Goal: Find specific page/section: Find specific page/section

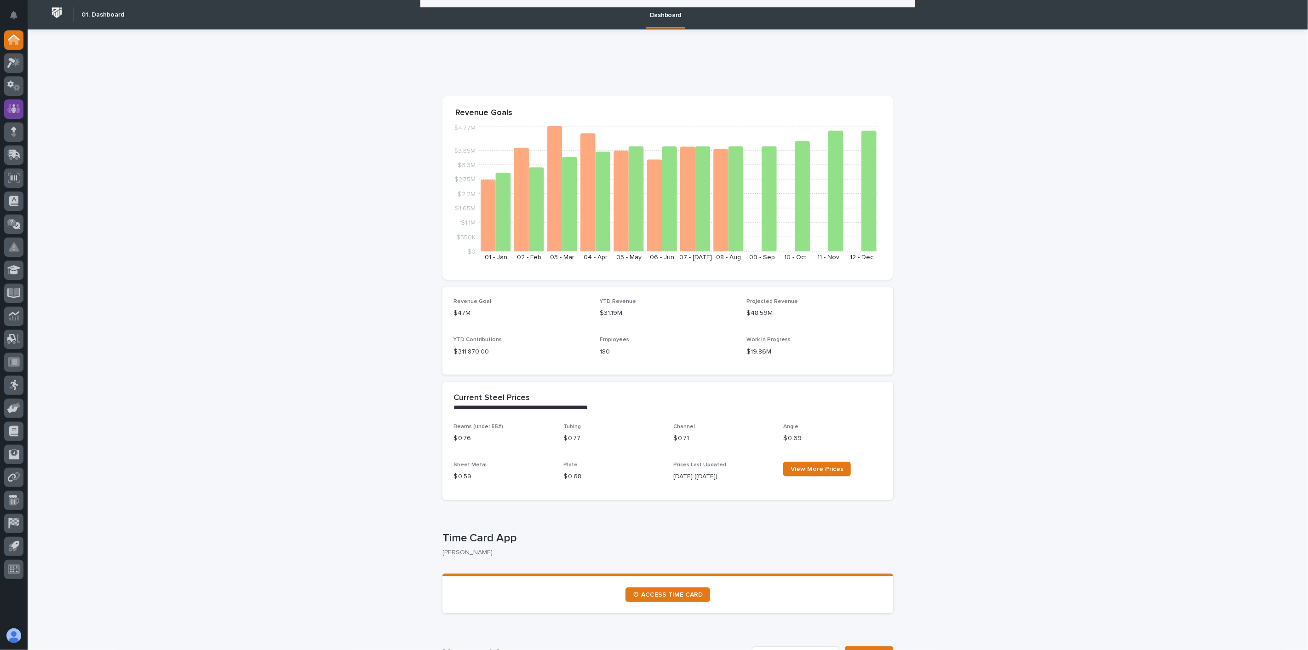
scroll to position [1476, 0]
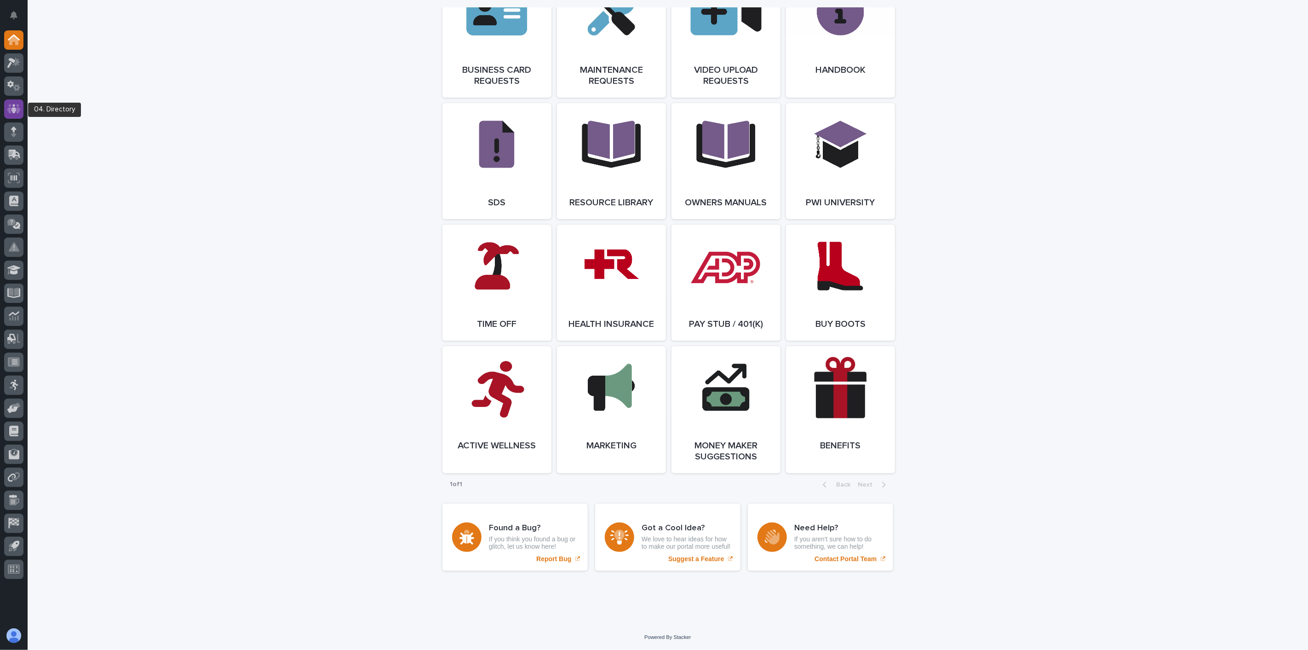
click at [11, 106] on icon at bounding box center [13, 109] width 13 height 11
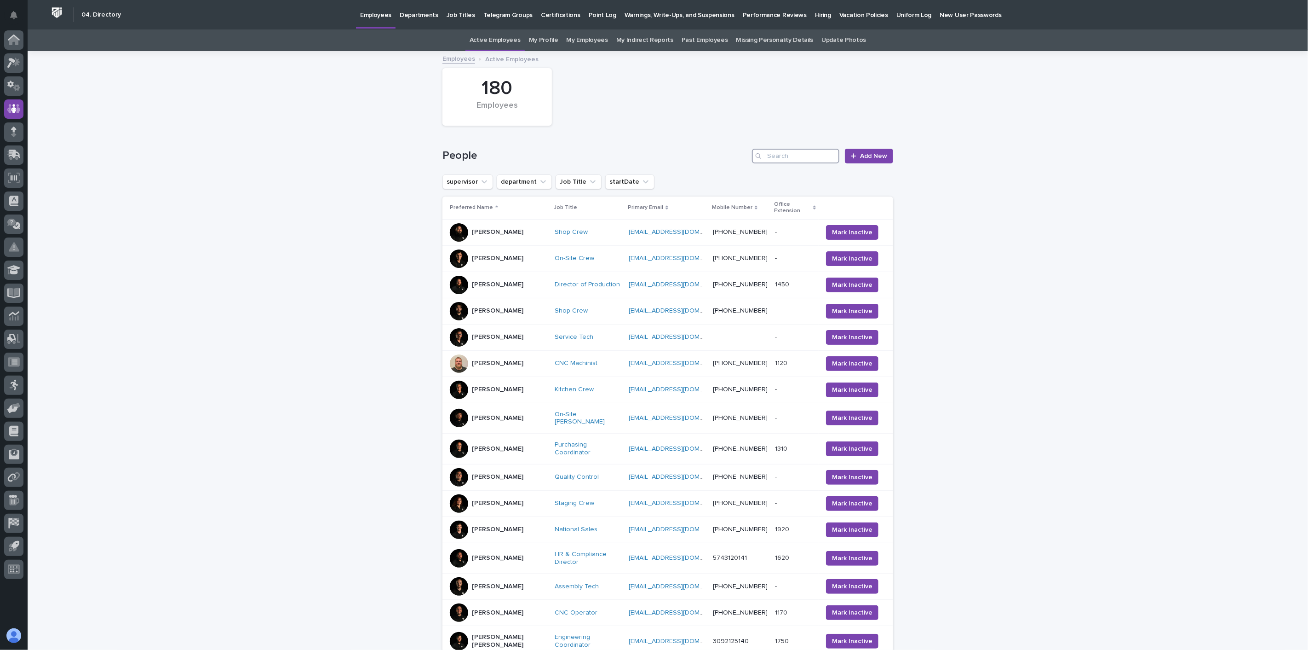
click at [808, 157] on input "Search" at bounding box center [795, 156] width 87 height 15
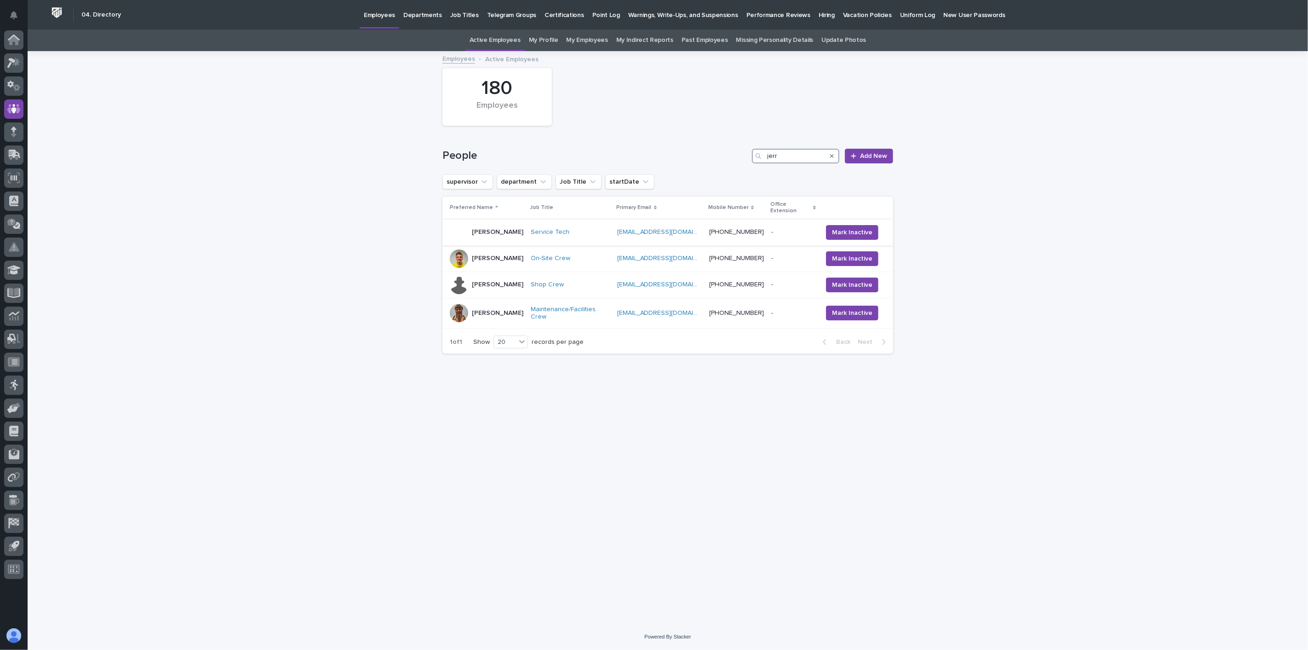
type input "jerr"
click at [519, 234] on div "[PERSON_NAME]" at bounding box center [487, 232] width 74 height 18
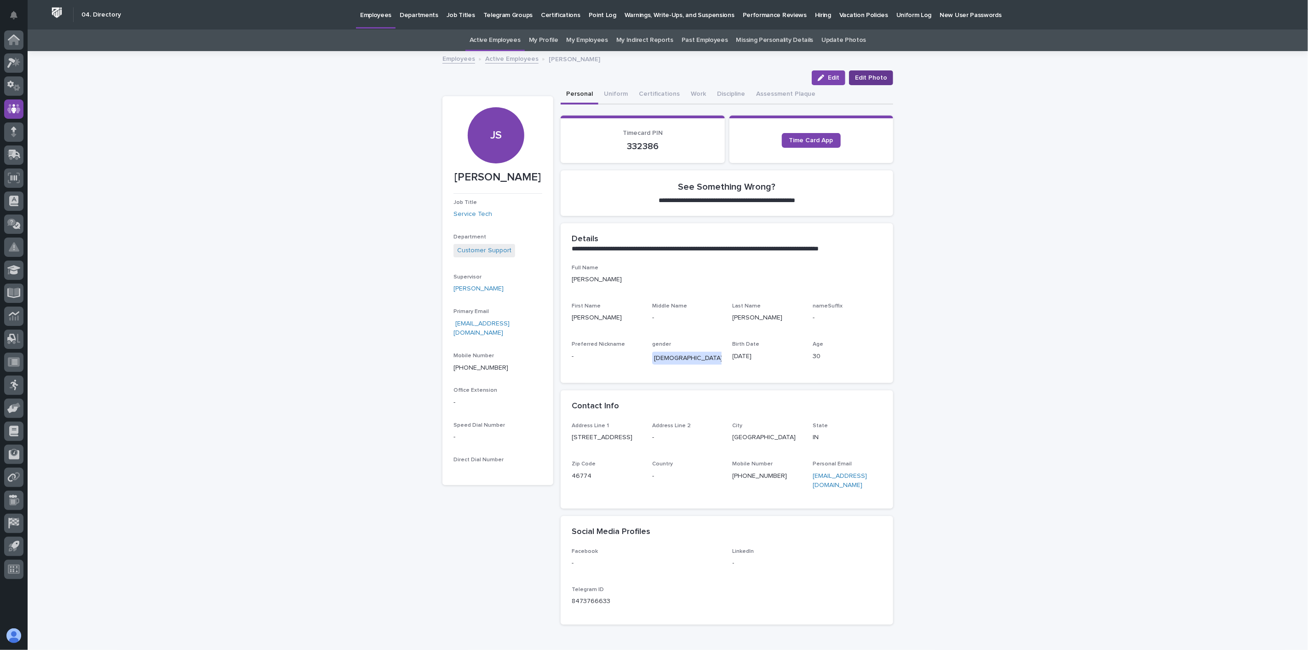
click at [867, 76] on span "Edit Photo" at bounding box center [871, 77] width 32 height 9
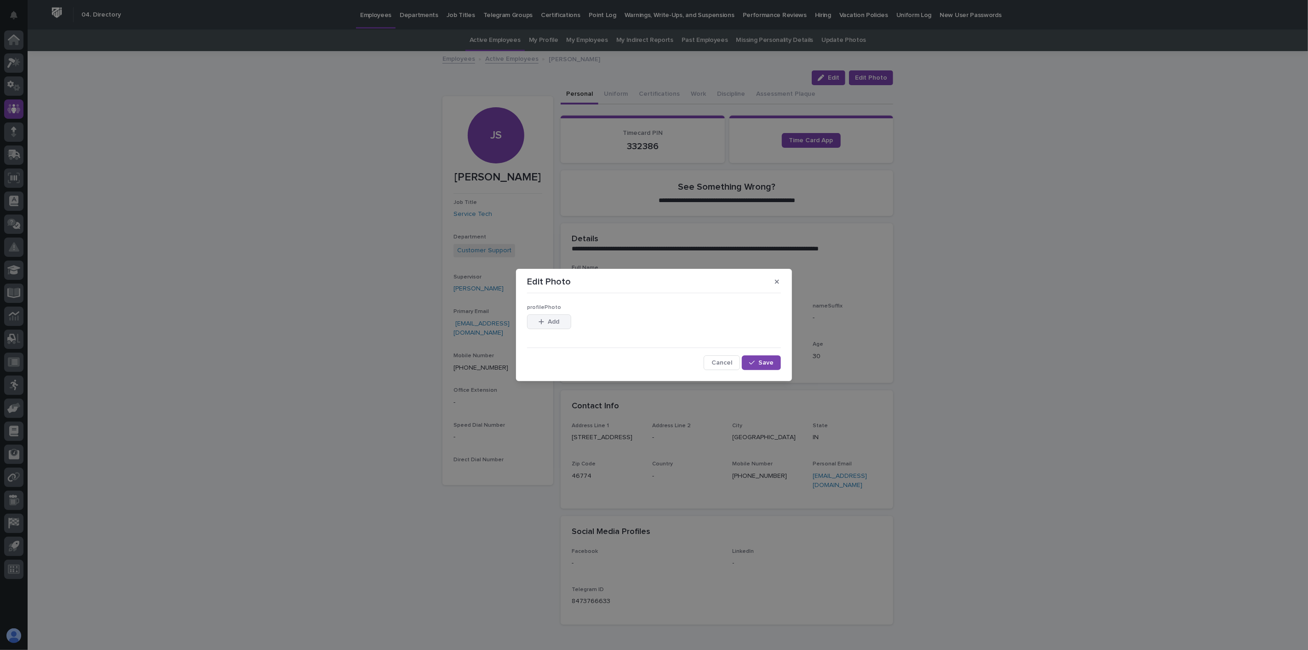
click at [551, 320] on span "Add" at bounding box center [554, 321] width 12 height 6
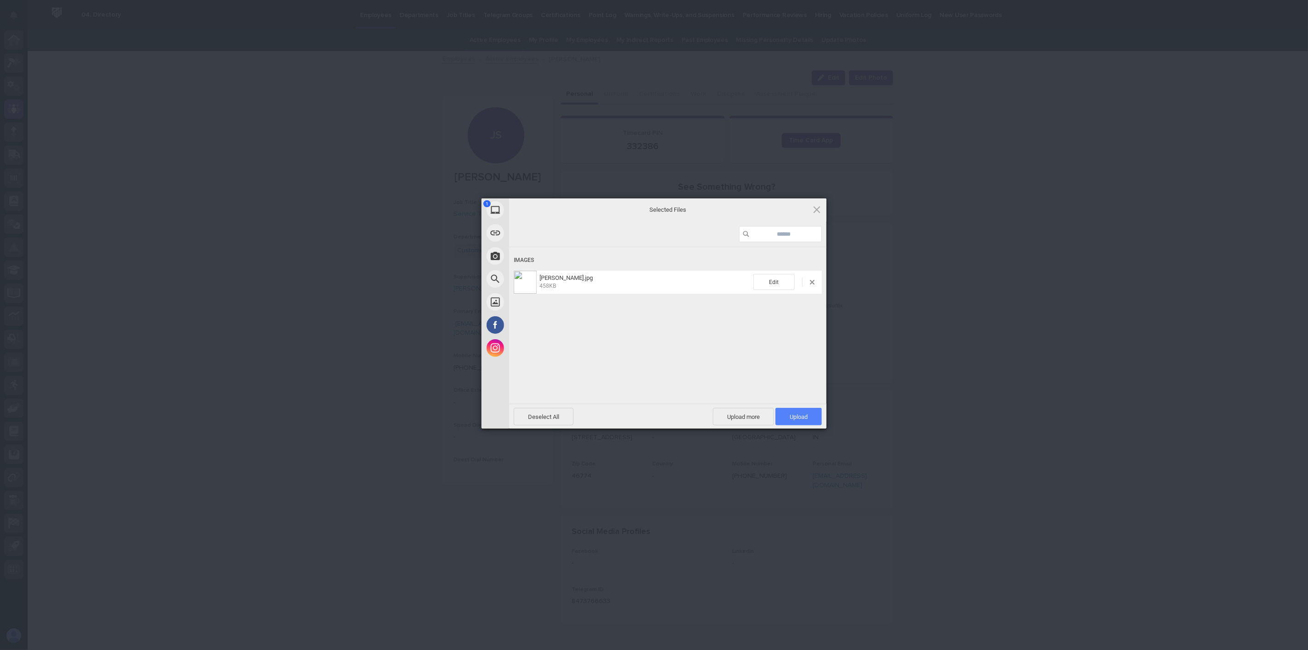
click at [804, 417] on span "Upload 1" at bounding box center [799, 416] width 18 height 7
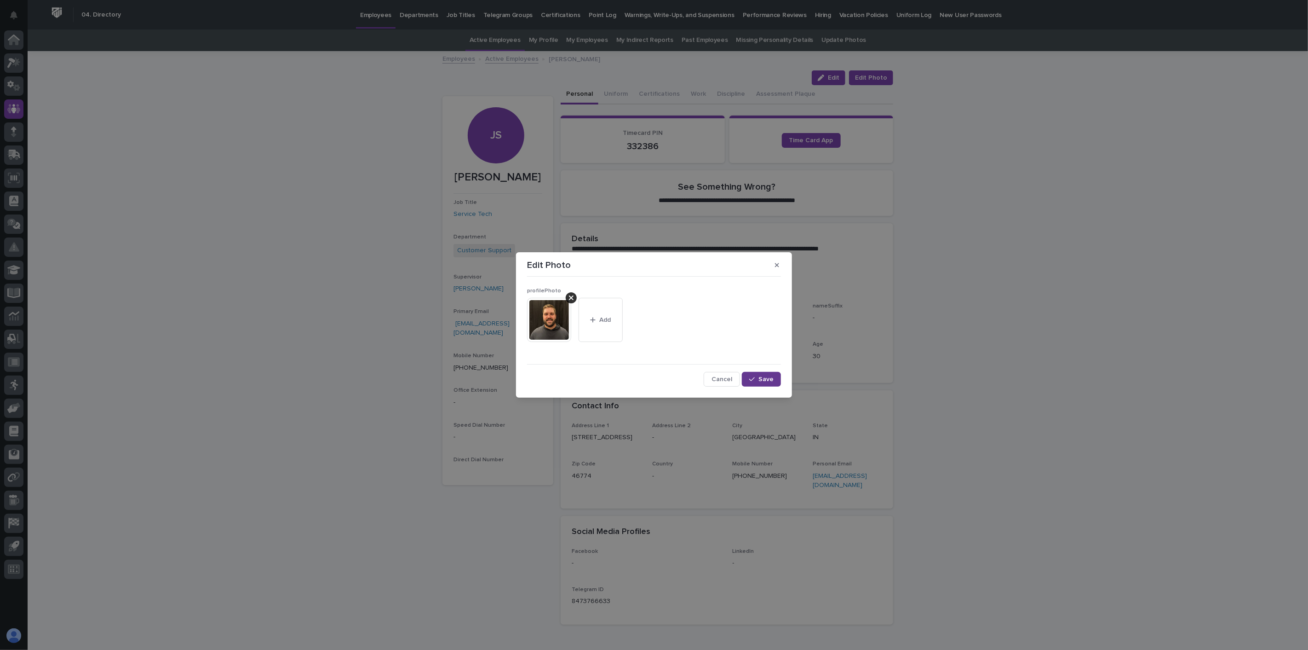
click at [754, 379] on icon "button" at bounding box center [752, 379] width 6 height 4
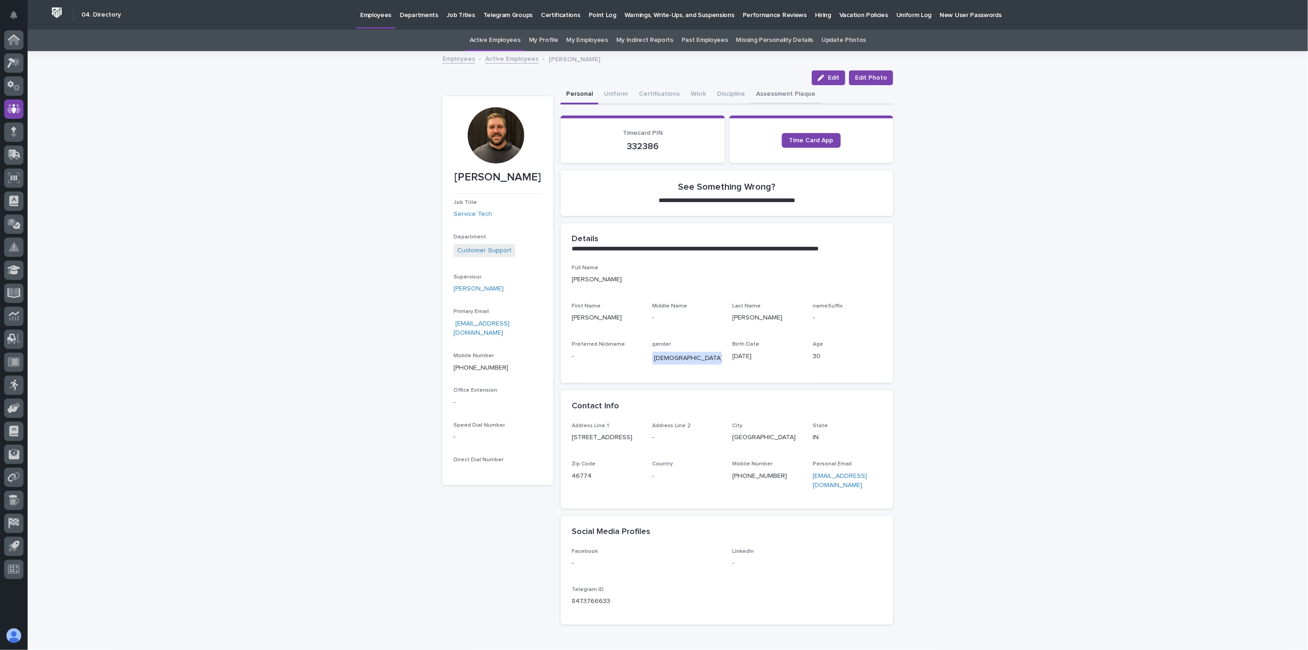
click at [764, 91] on button "Assessment Plaque" at bounding box center [786, 94] width 70 height 19
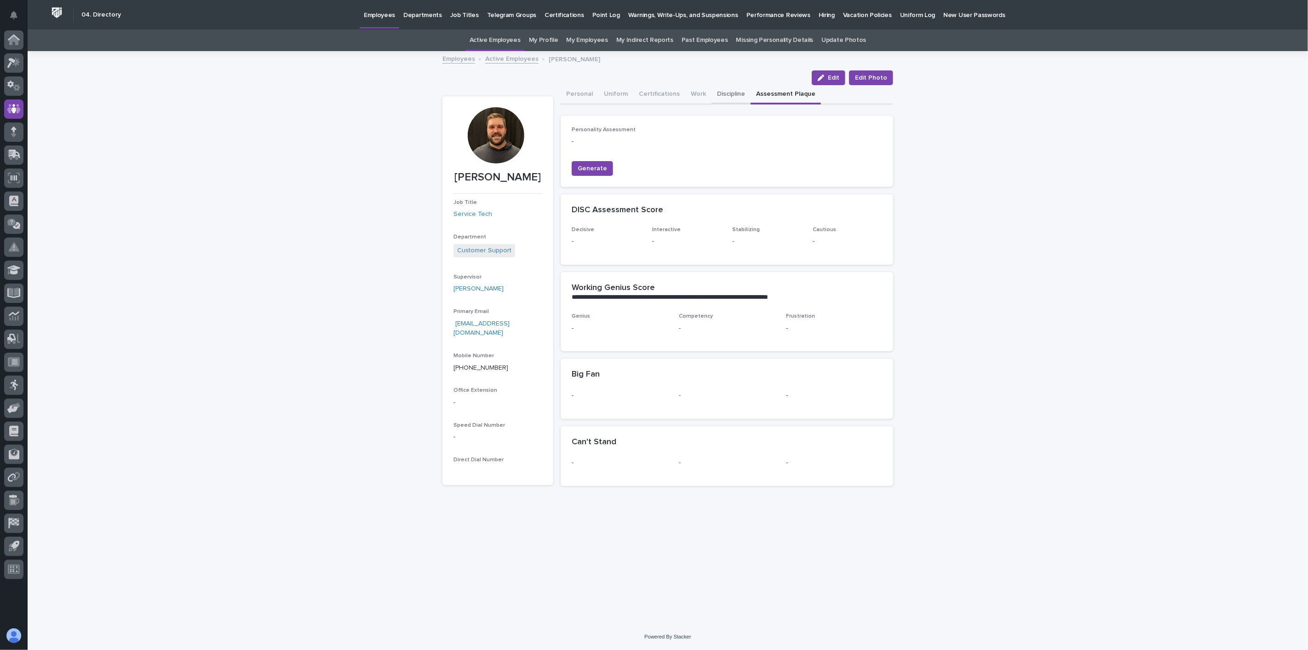
click at [731, 95] on button "Discipline" at bounding box center [731, 94] width 39 height 19
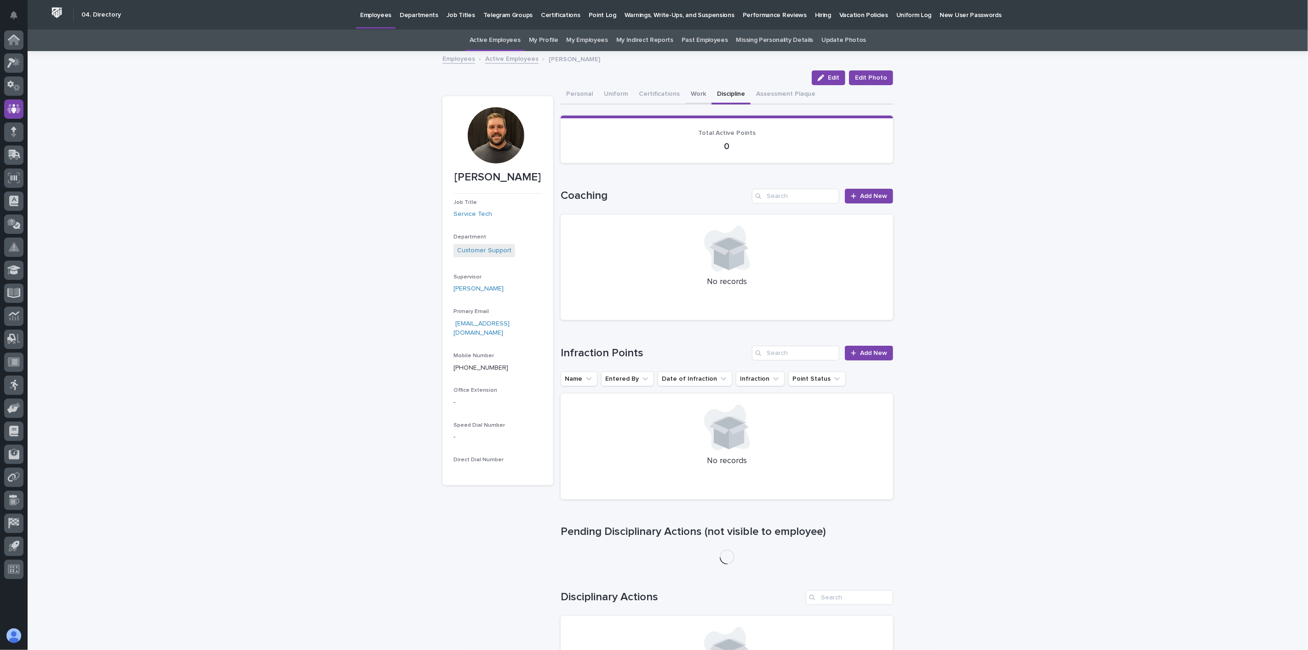
click at [693, 92] on button "Work" at bounding box center [698, 94] width 26 height 19
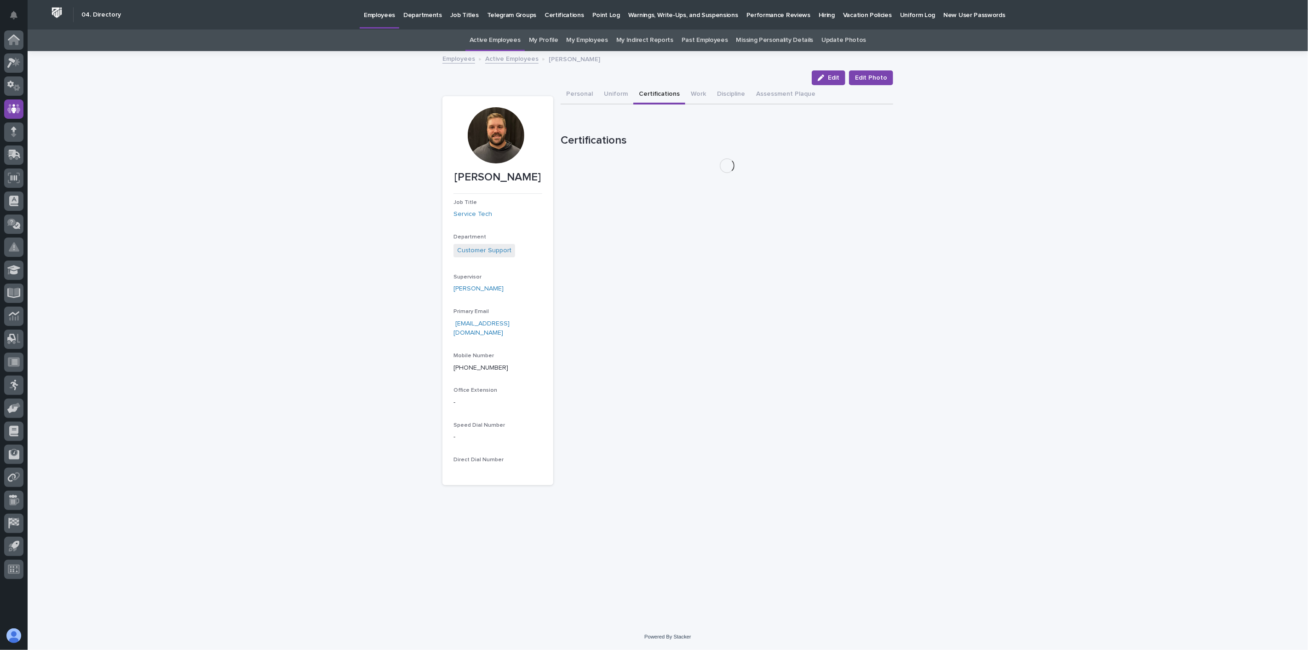
click at [662, 92] on button "Certifications" at bounding box center [659, 94] width 52 height 19
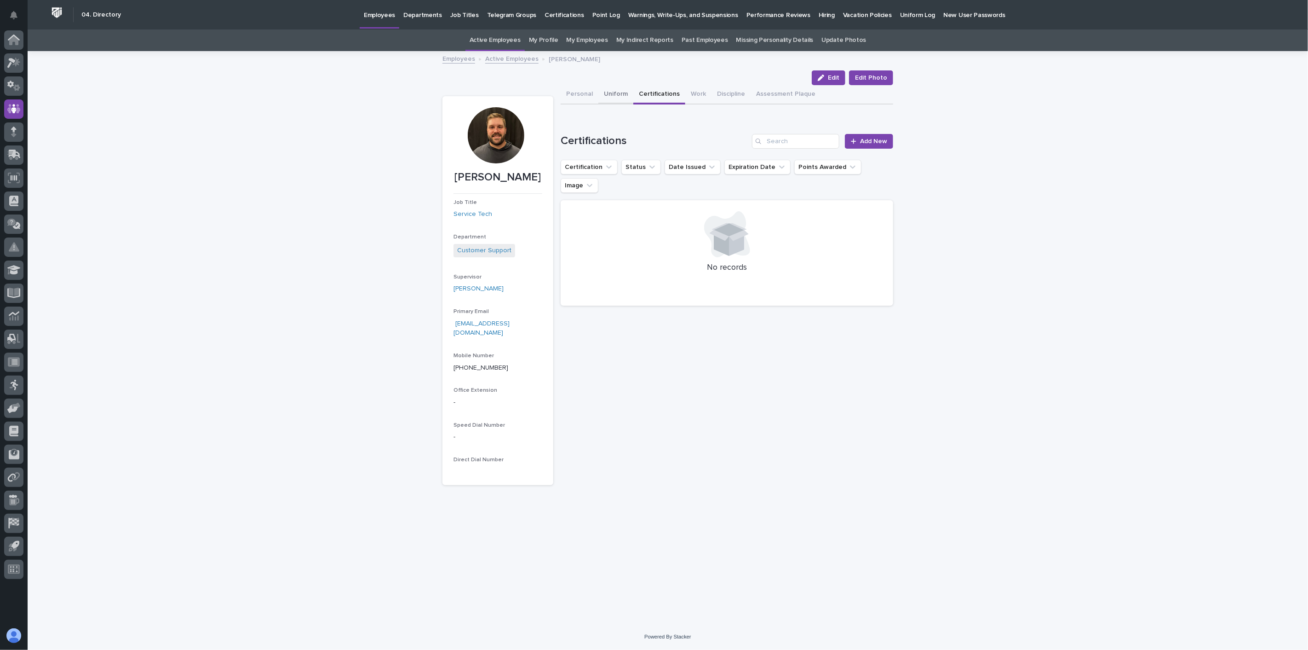
click at [612, 96] on button "Uniform" at bounding box center [616, 94] width 35 height 19
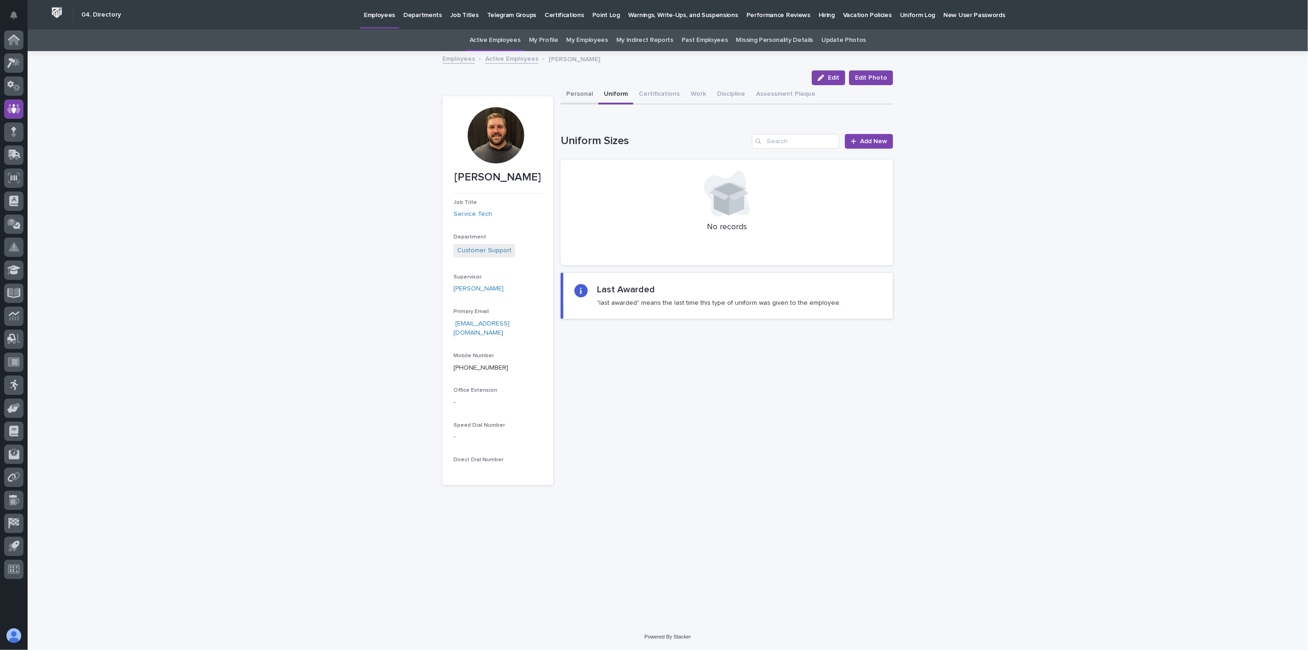
click at [576, 90] on button "Personal" at bounding box center [580, 94] width 38 height 19
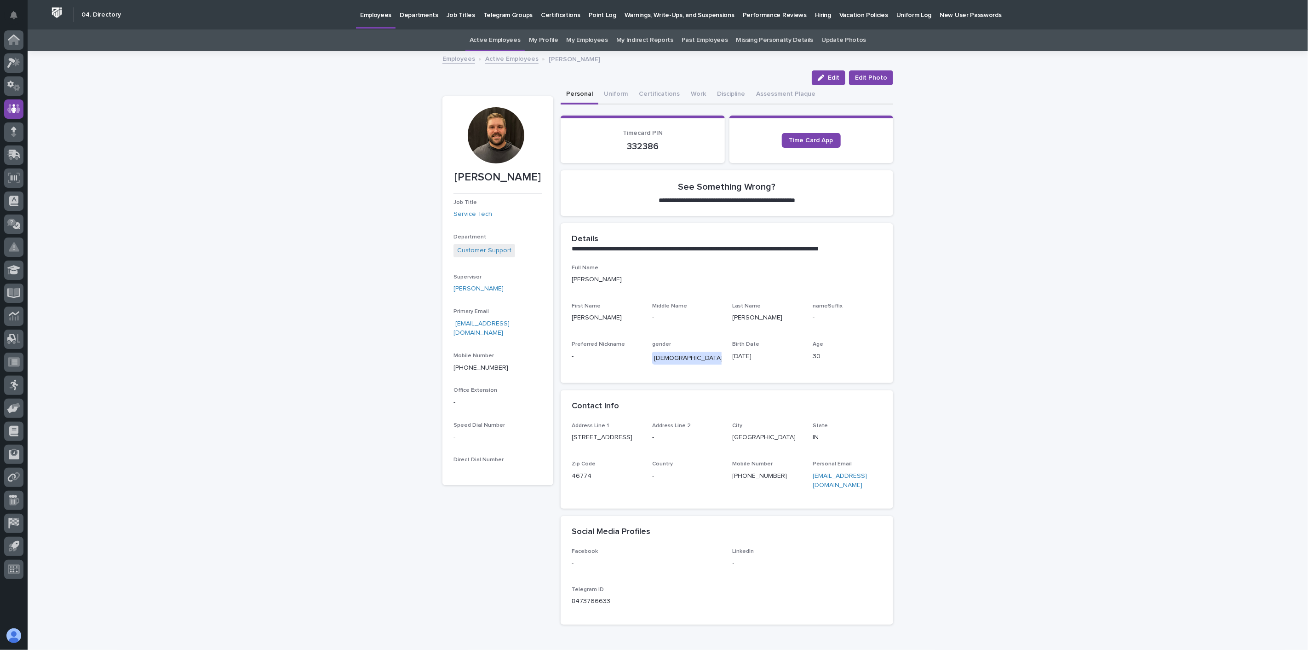
click at [503, 58] on link "Active Employees" at bounding box center [511, 58] width 53 height 11
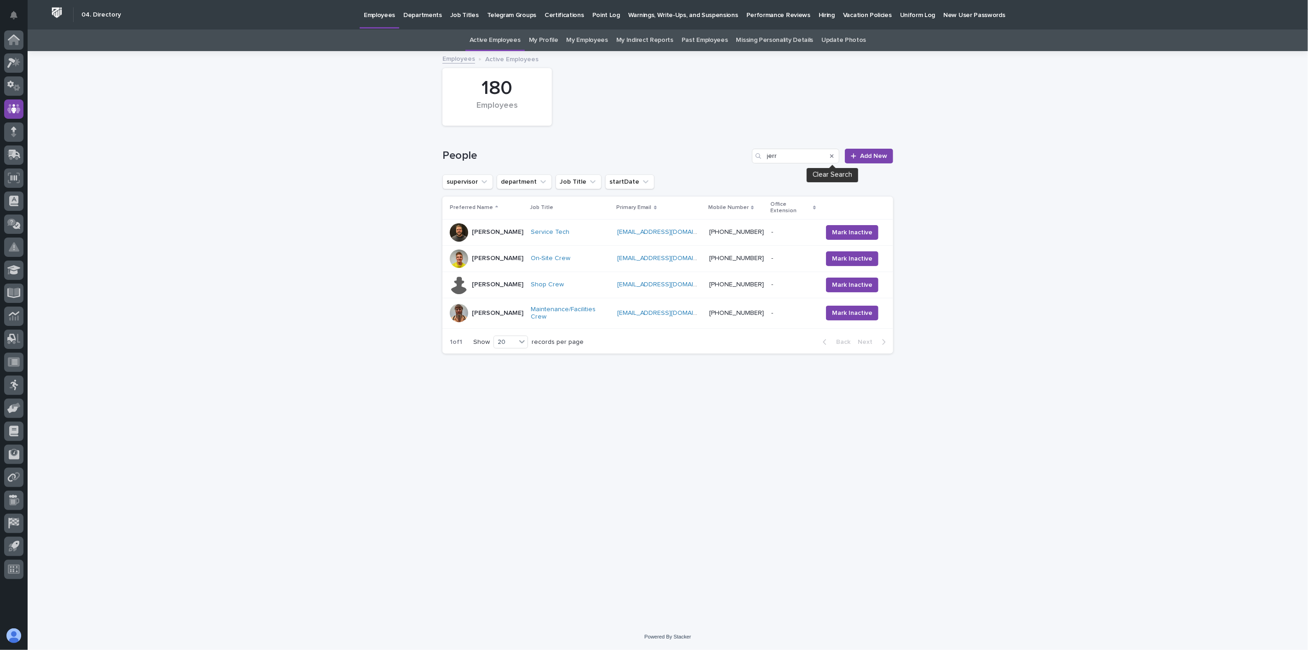
click at [834, 155] on icon "Search" at bounding box center [832, 156] width 4 height 6
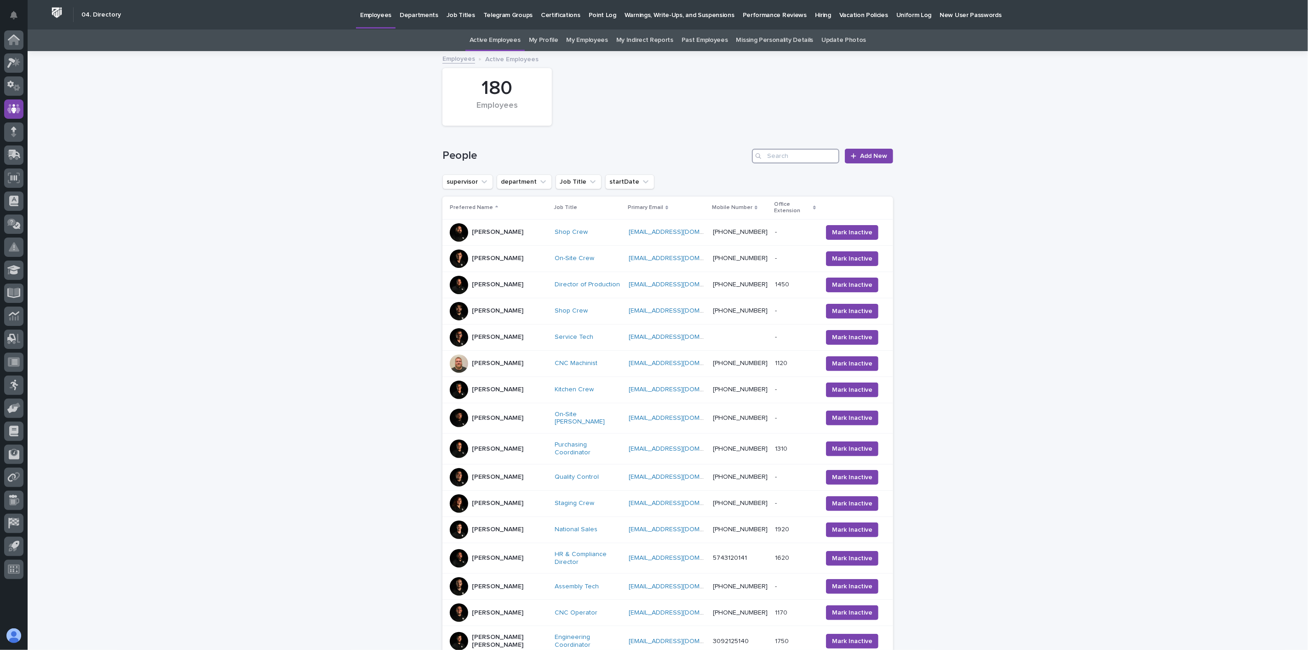
click at [805, 157] on input "Search" at bounding box center [795, 156] width 87 height 15
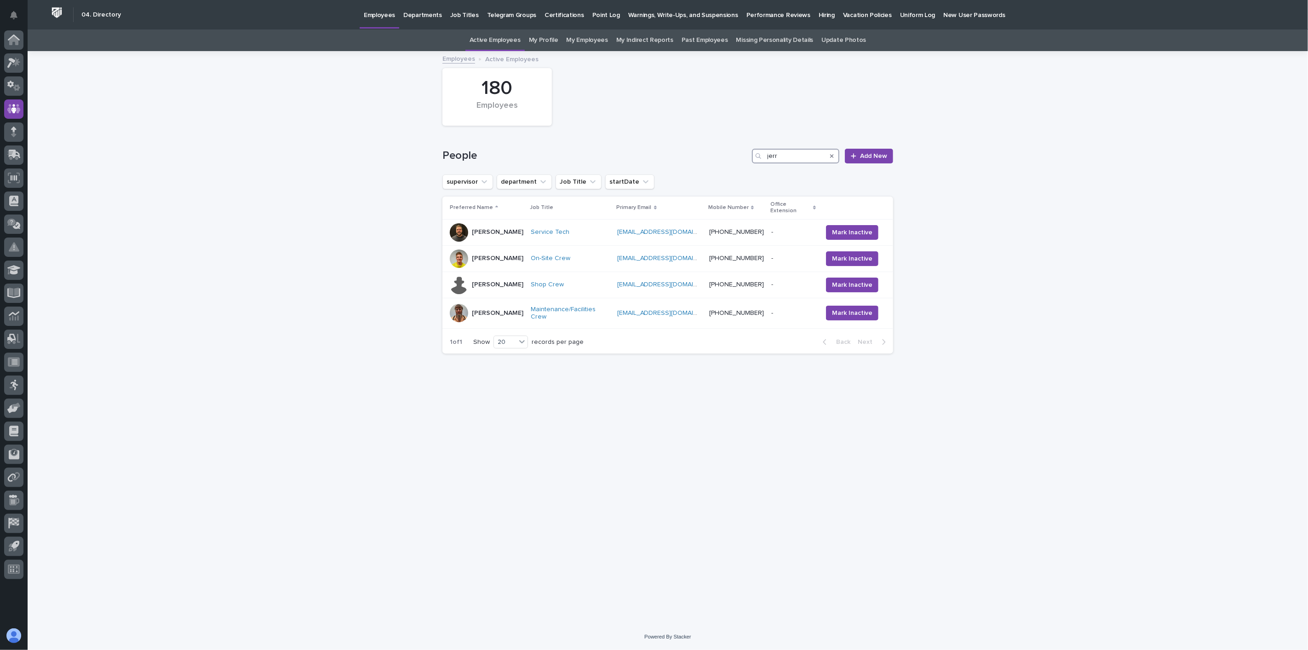
type input "jerr"
